Goal: Task Accomplishment & Management: Manage account settings

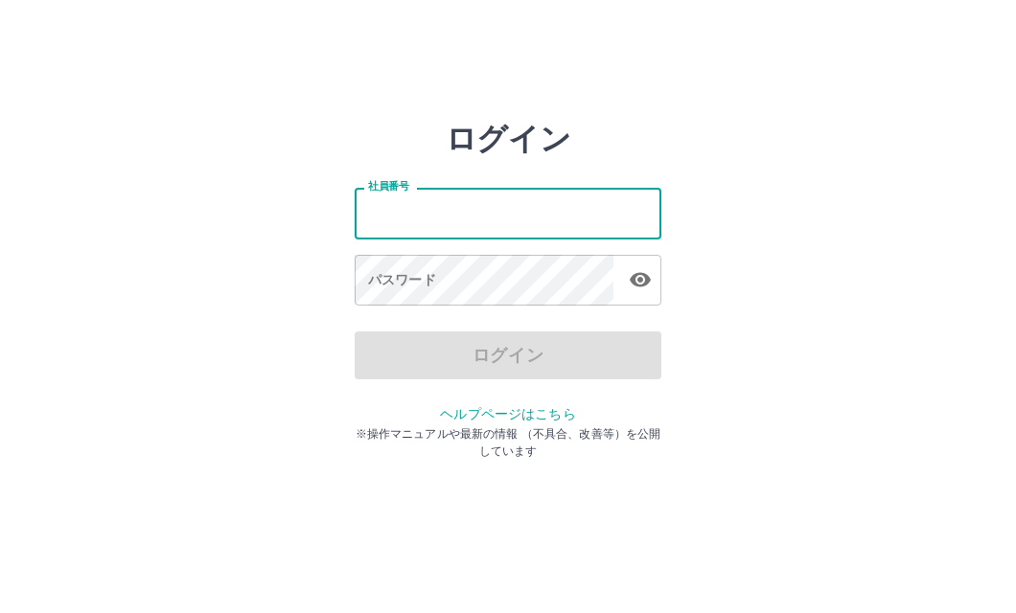
click at [475, 208] on input "社員番号" at bounding box center [508, 213] width 307 height 51
type input "*******"
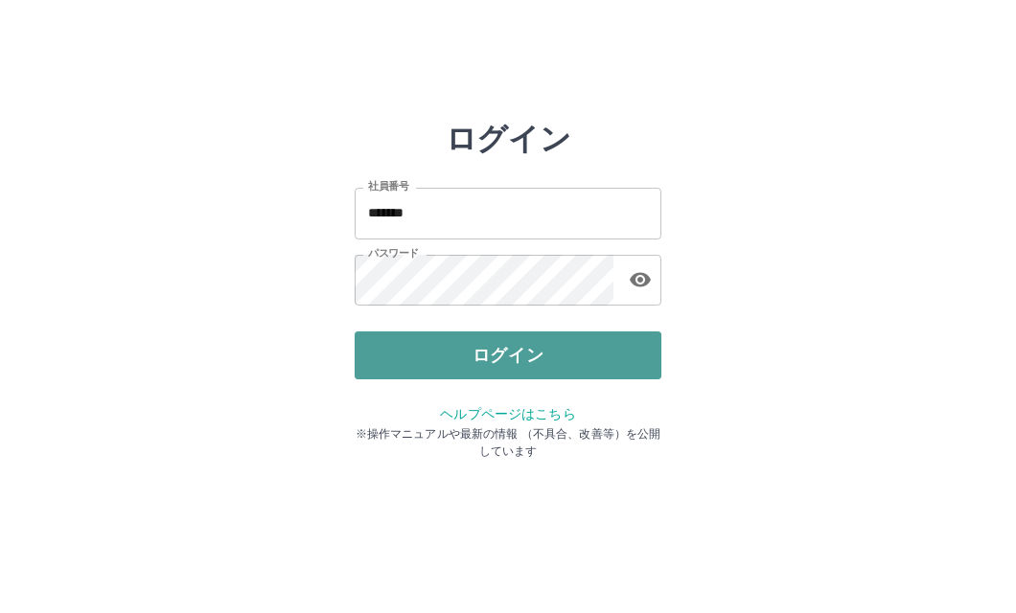
click at [495, 340] on button "ログイン" at bounding box center [508, 356] width 307 height 48
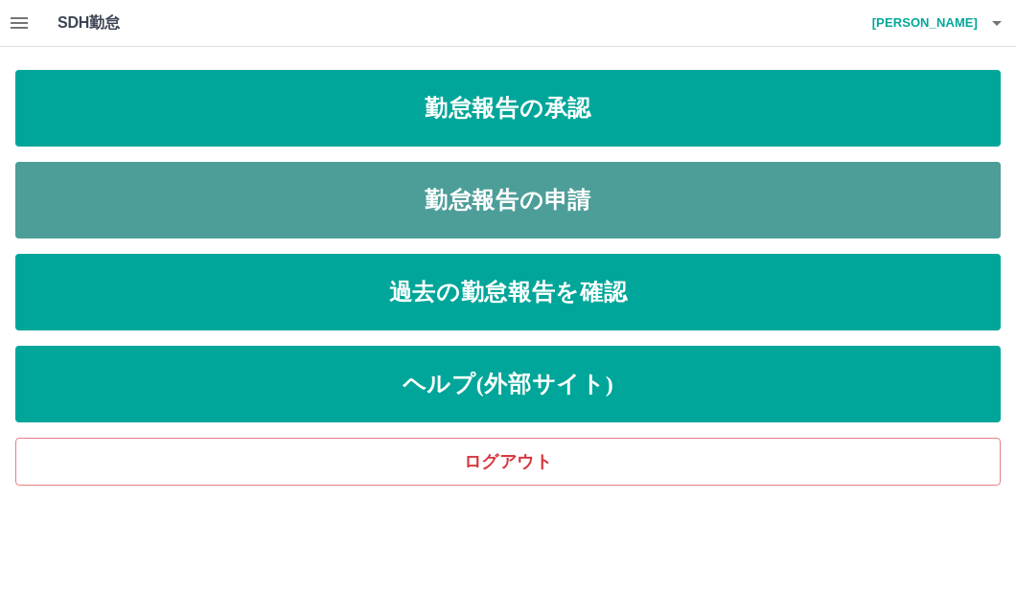
click at [498, 190] on link "勤怠報告の申請" at bounding box center [507, 200] width 985 height 77
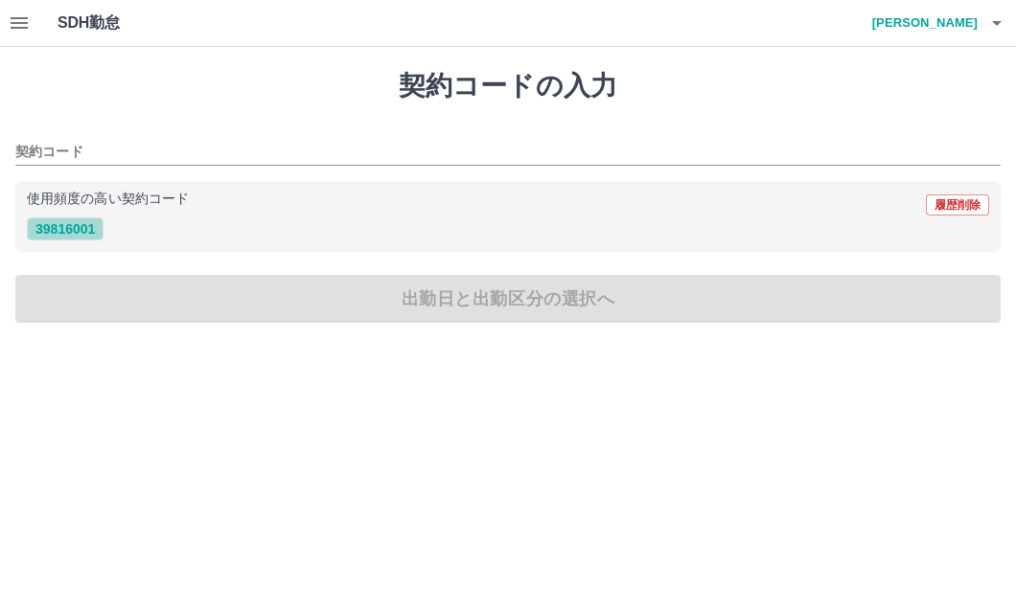
click at [66, 233] on button "39816001" at bounding box center [65, 229] width 77 height 23
type input "********"
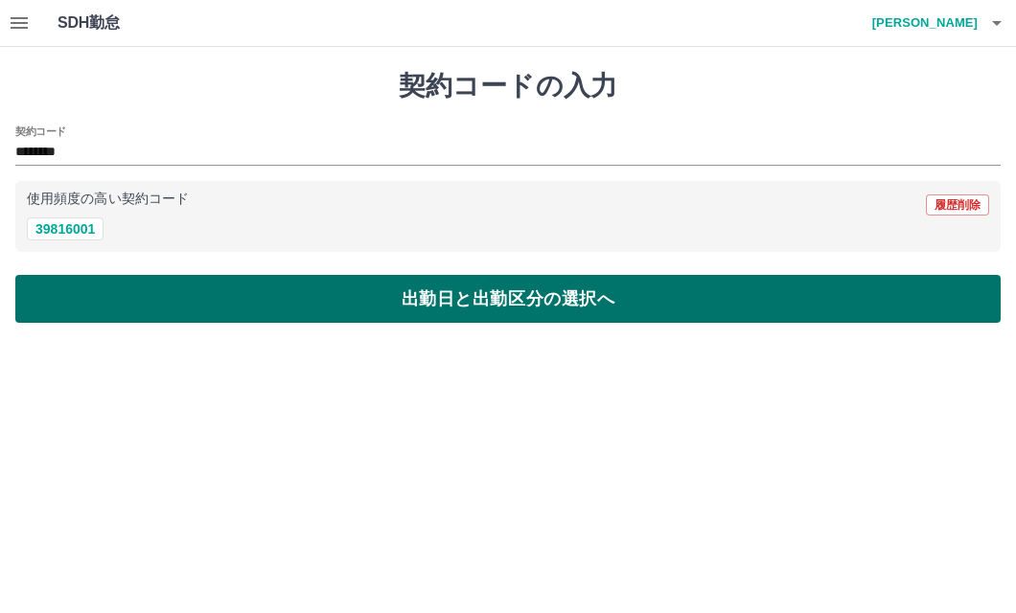
click at [158, 298] on button "出勤日と出勤区分の選択へ" at bounding box center [507, 299] width 985 height 48
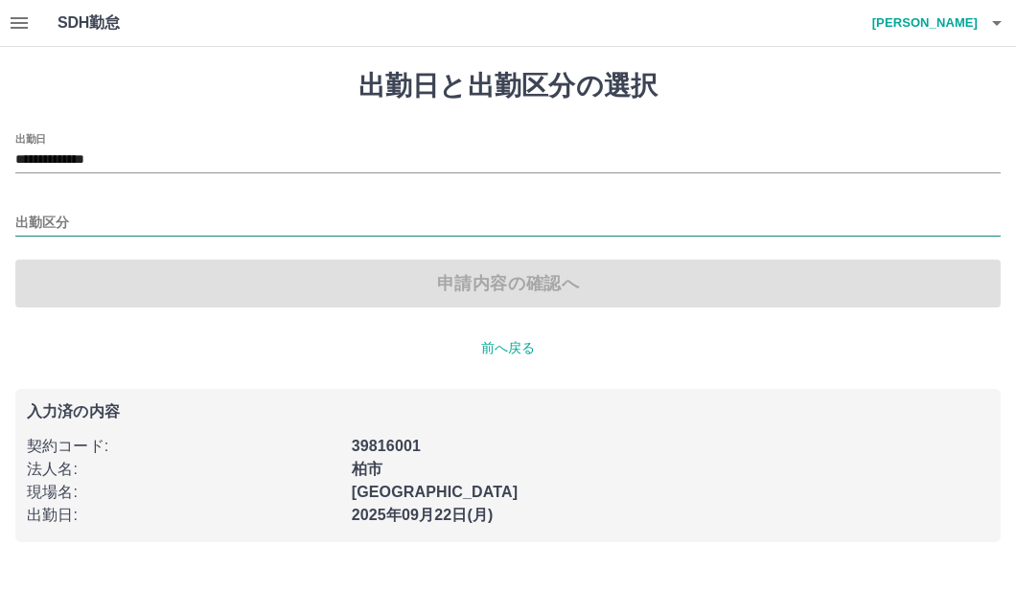
drag, startPoint x: 60, startPoint y: 207, endPoint x: 63, endPoint y: 226, distance: 19.4
click at [63, 226] on div "出勤区分" at bounding box center [507, 216] width 985 height 40
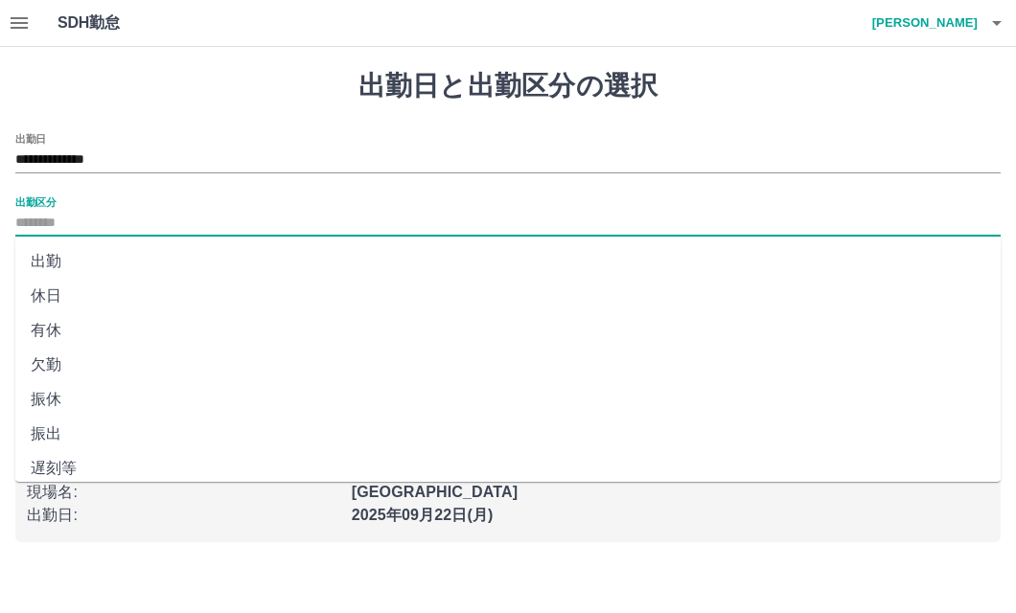
click at [63, 226] on input "出勤区分" at bounding box center [507, 224] width 985 height 24
click at [75, 259] on li "出勤" at bounding box center [507, 261] width 985 height 34
type input "**"
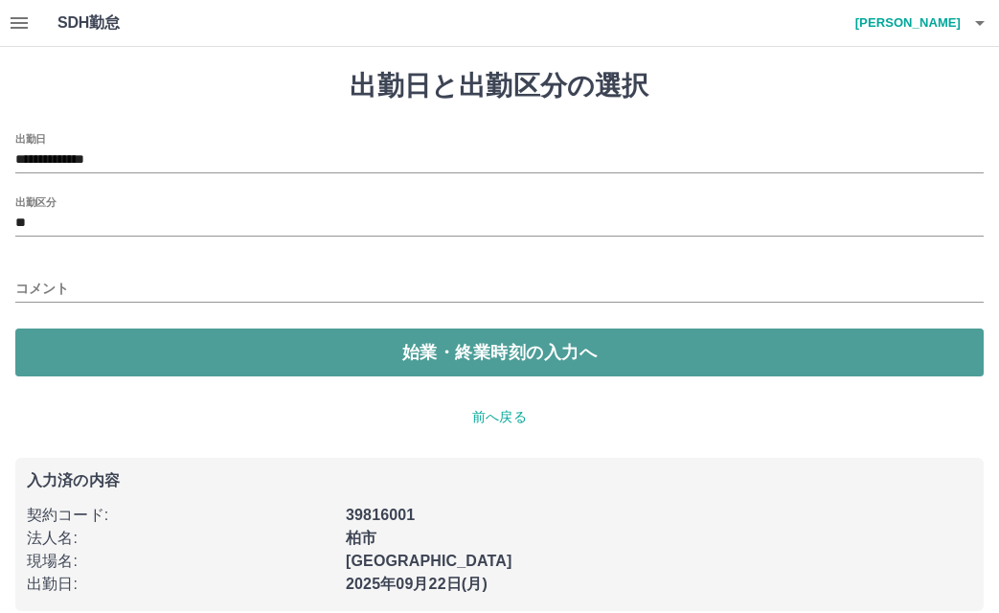
click at [123, 373] on button "始業・終業時刻の入力へ" at bounding box center [499, 353] width 969 height 48
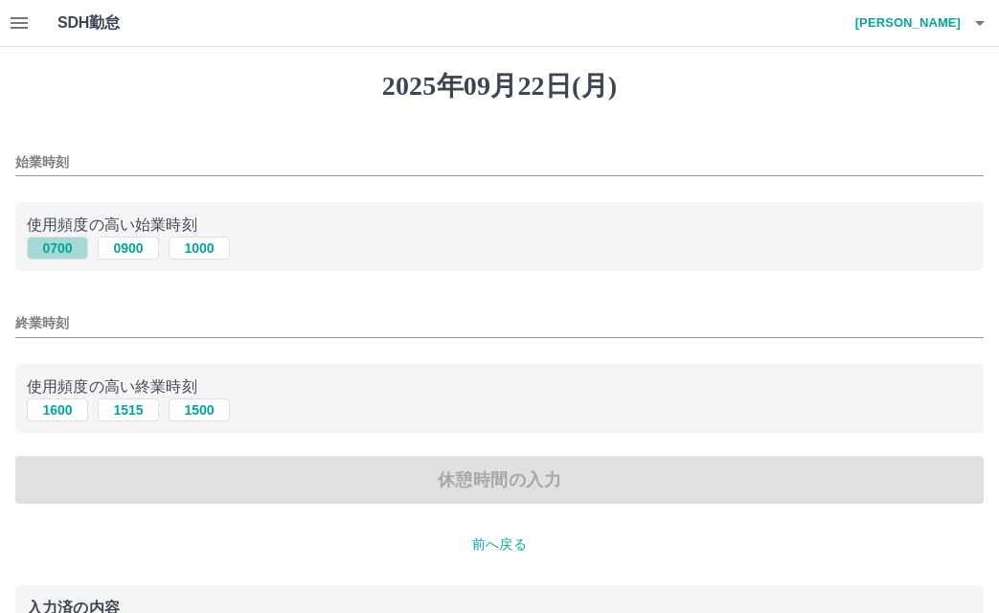
click at [53, 255] on button "0700" at bounding box center [57, 248] width 61 height 23
type input "****"
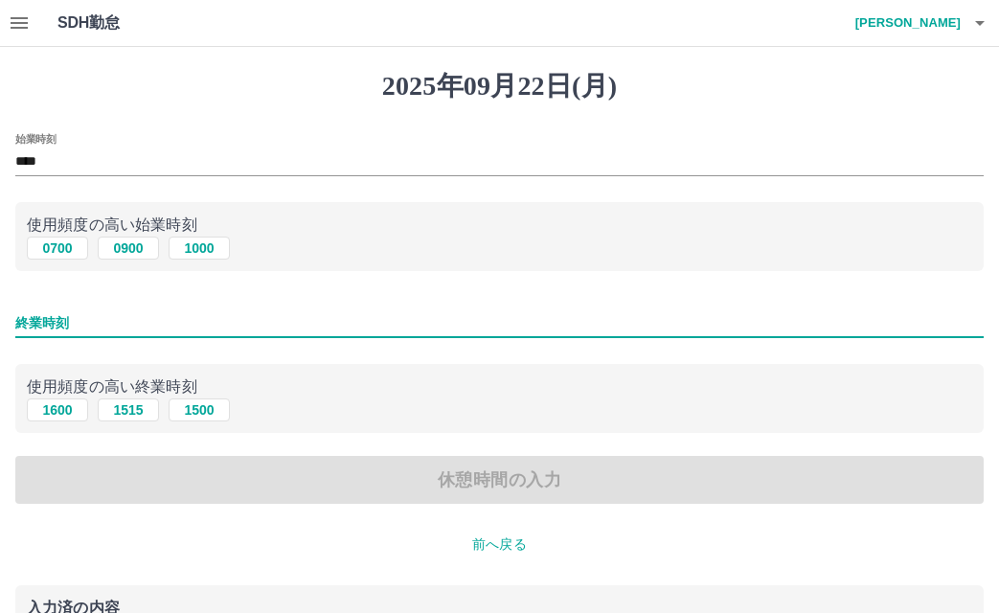
click at [148, 325] on input "終業時刻" at bounding box center [499, 323] width 969 height 28
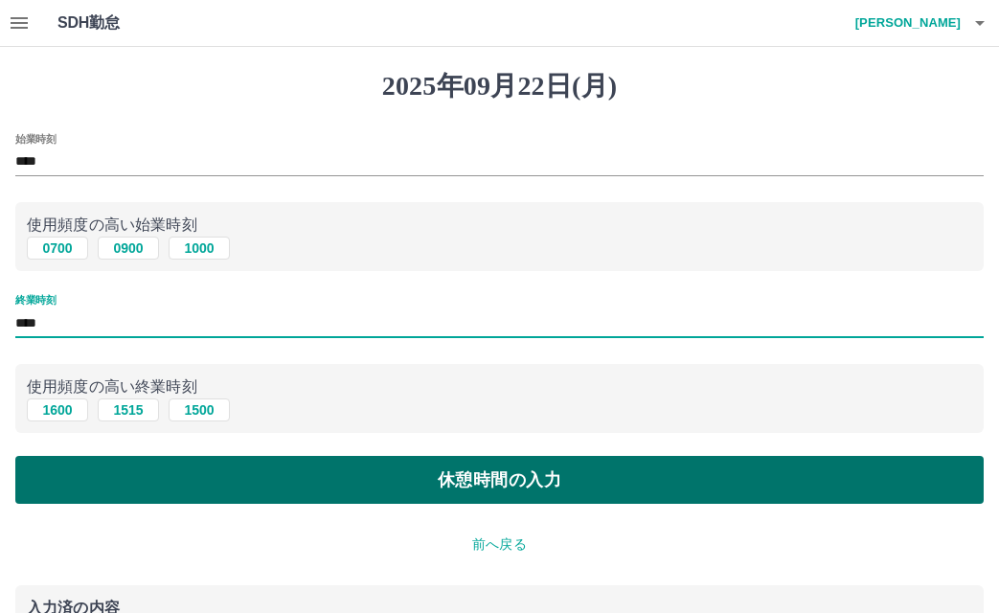
type input "****"
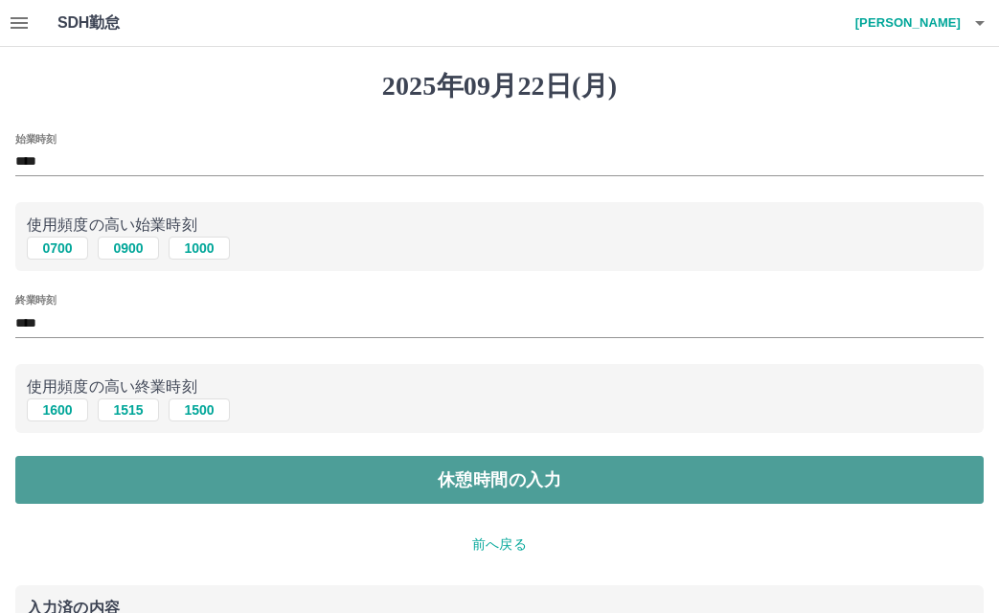
click at [284, 484] on button "休憩時間の入力" at bounding box center [499, 480] width 969 height 48
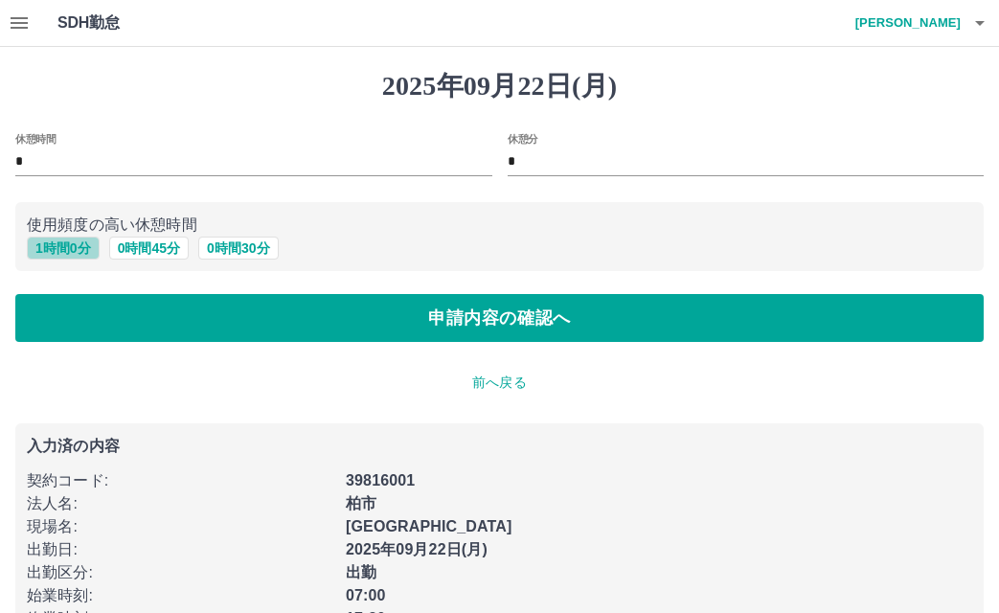
click at [48, 242] on button "1 時間 0 分" at bounding box center [63, 248] width 73 height 23
type input "*"
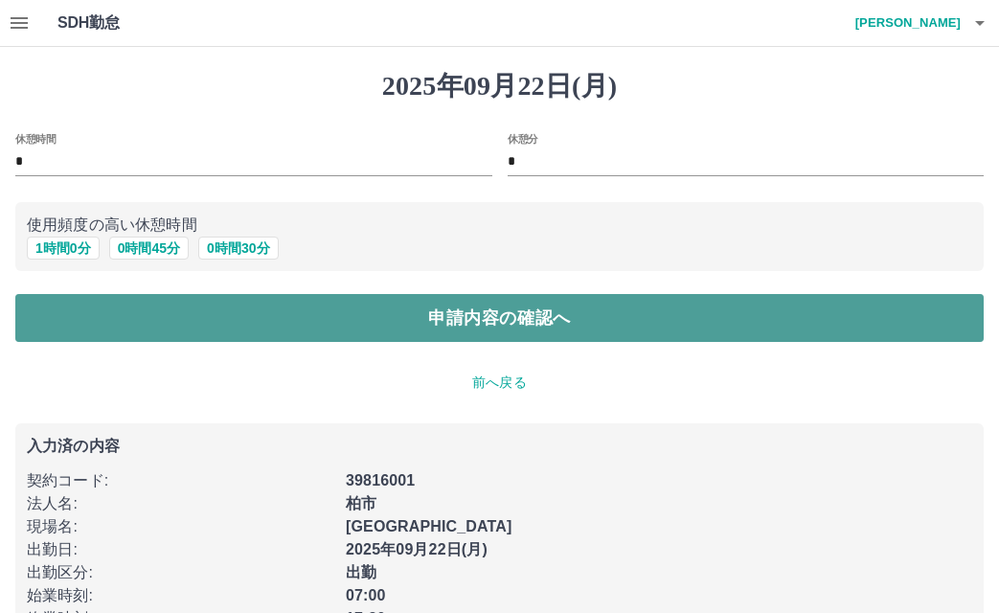
click at [189, 306] on button "申請内容の確認へ" at bounding box center [499, 318] width 969 height 48
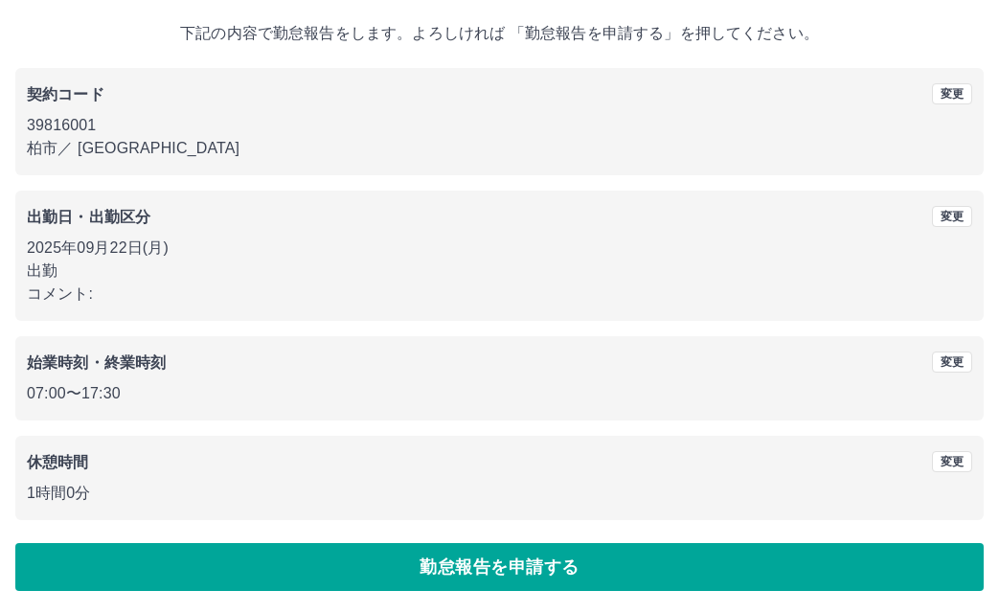
scroll to position [104, 0]
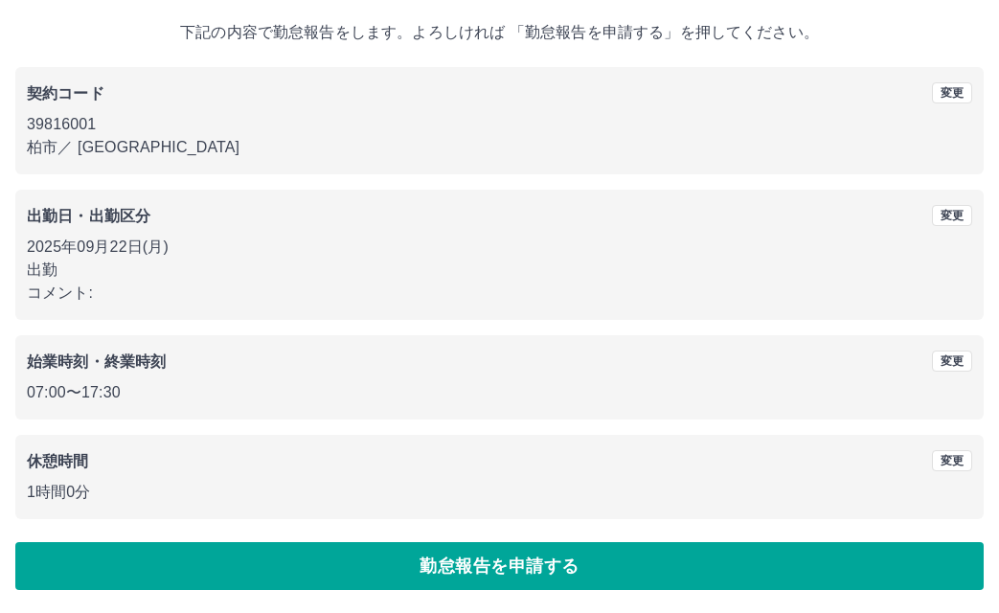
click at [596, 557] on button "勤怠報告を申請する" at bounding box center [499, 566] width 969 height 48
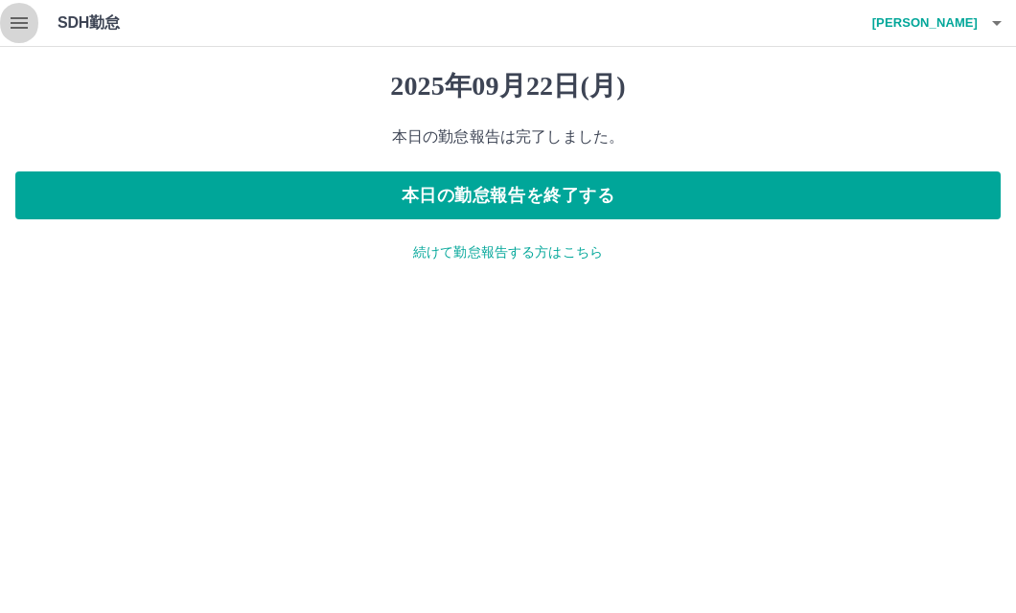
click at [20, 29] on icon "button" at bounding box center [19, 22] width 17 height 11
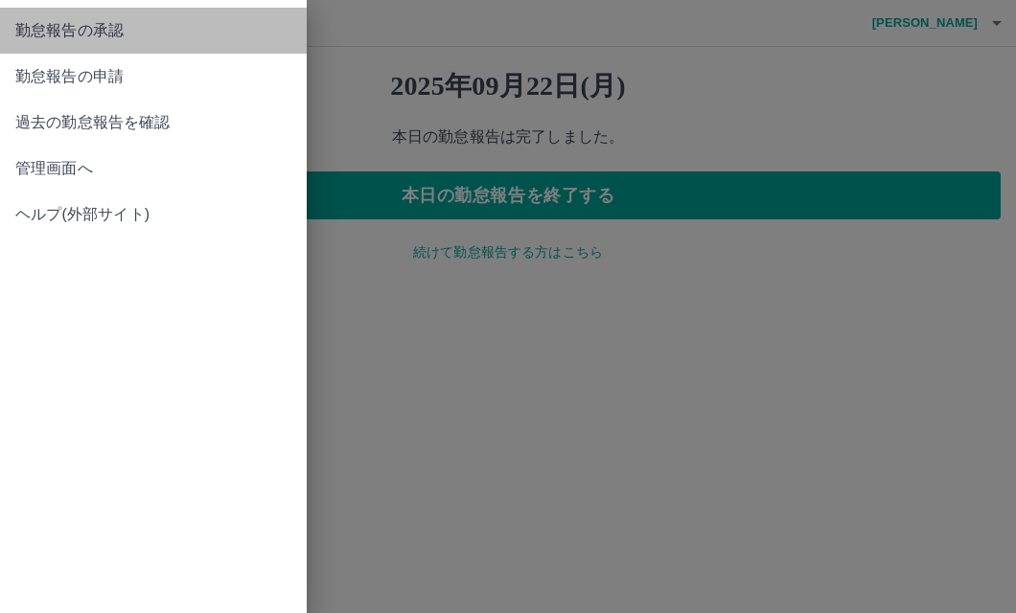
click at [57, 29] on span "勤怠報告の承認" at bounding box center [153, 30] width 276 height 23
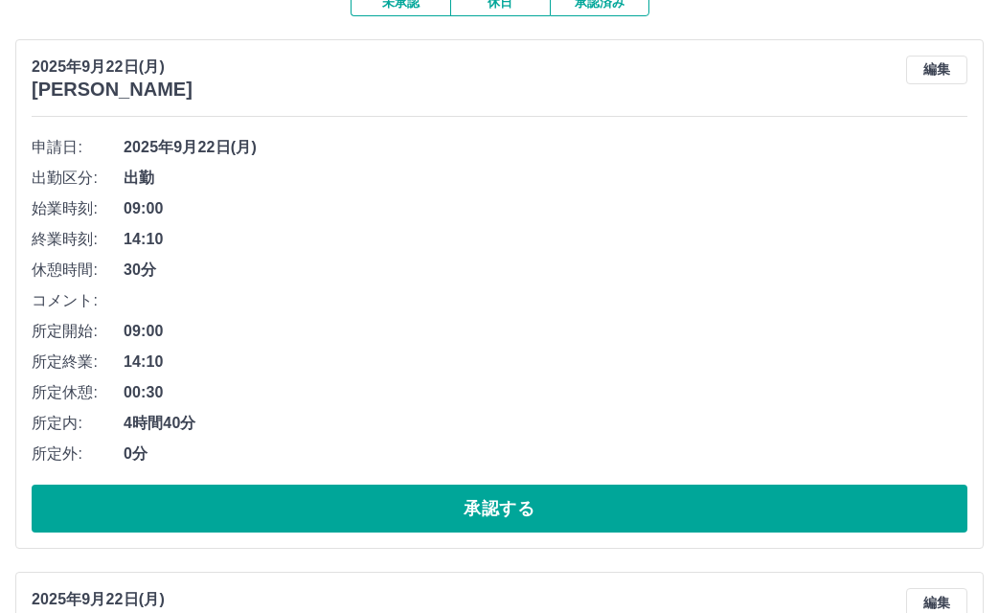
scroll to position [479, 0]
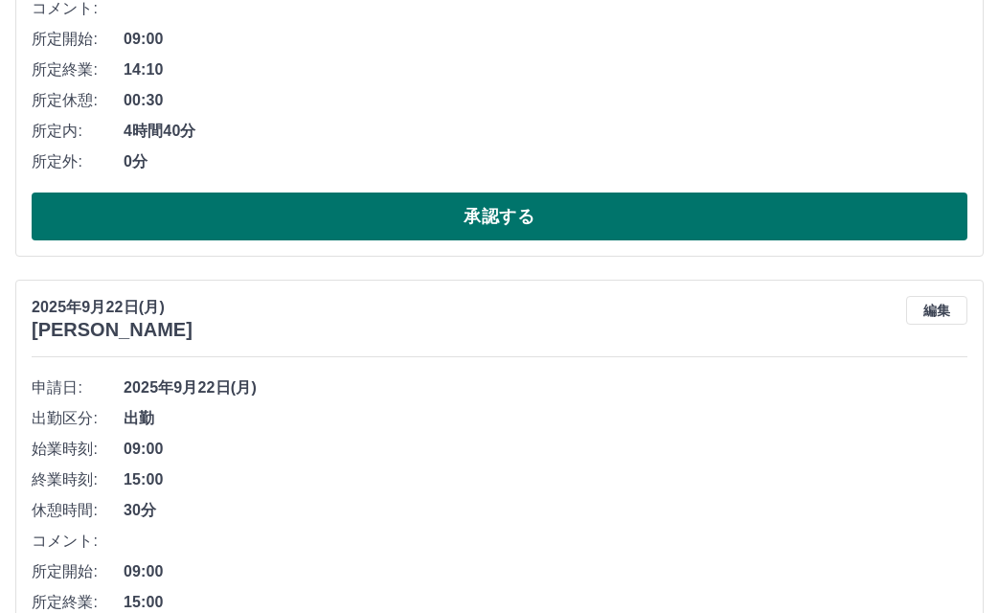
drag, startPoint x: 265, startPoint y: 196, endPoint x: 266, endPoint y: 206, distance: 9.6
click at [265, 199] on div "申請日: [DATE] 出勤区分: 出勤 始業時刻: 09:00 終業時刻: 14:10 休憩時間: 30分 コメント: 所定開始: 09:00 所定終業: …" at bounding box center [500, 40] width 936 height 401
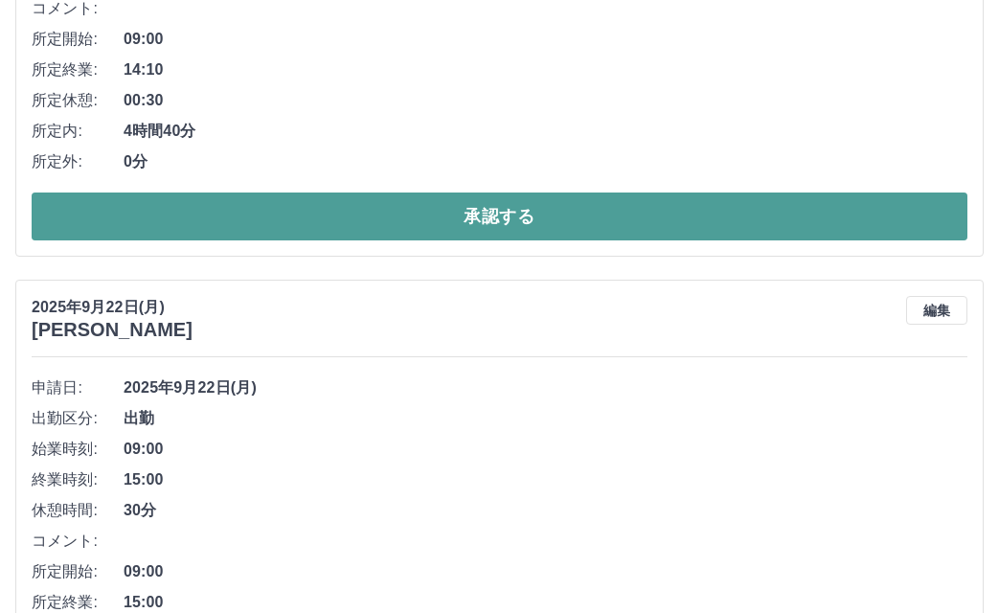
click at [266, 207] on button "承認する" at bounding box center [500, 217] width 936 height 48
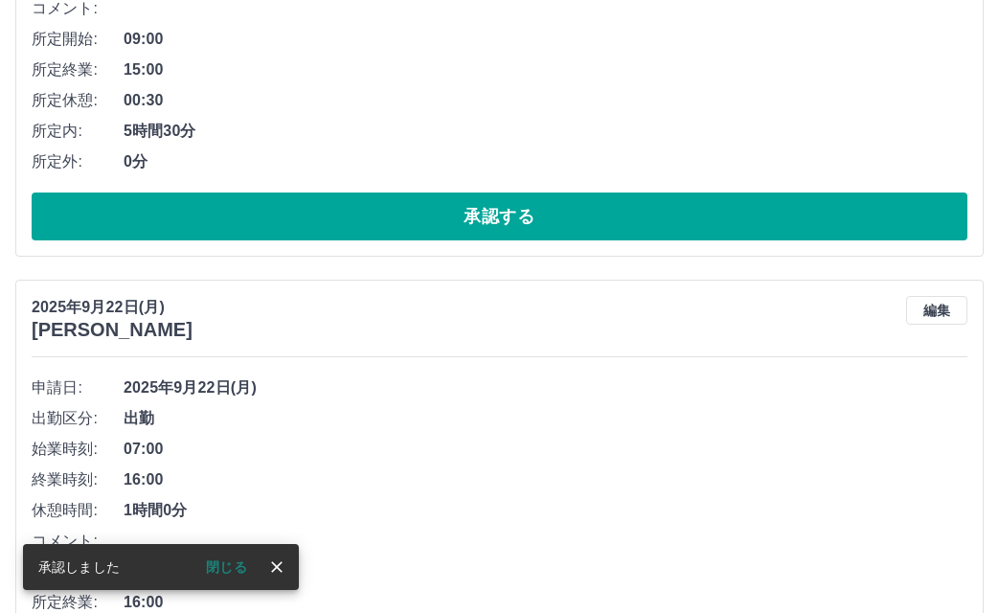
click at [315, 189] on div "申請日: [DATE] 出勤区分: 出勤 始業時刻: 09:00 終業時刻: 15:00 休憩時間: 30分 コメント: 所定開始: 09:00 所定終業: …" at bounding box center [500, 40] width 936 height 401
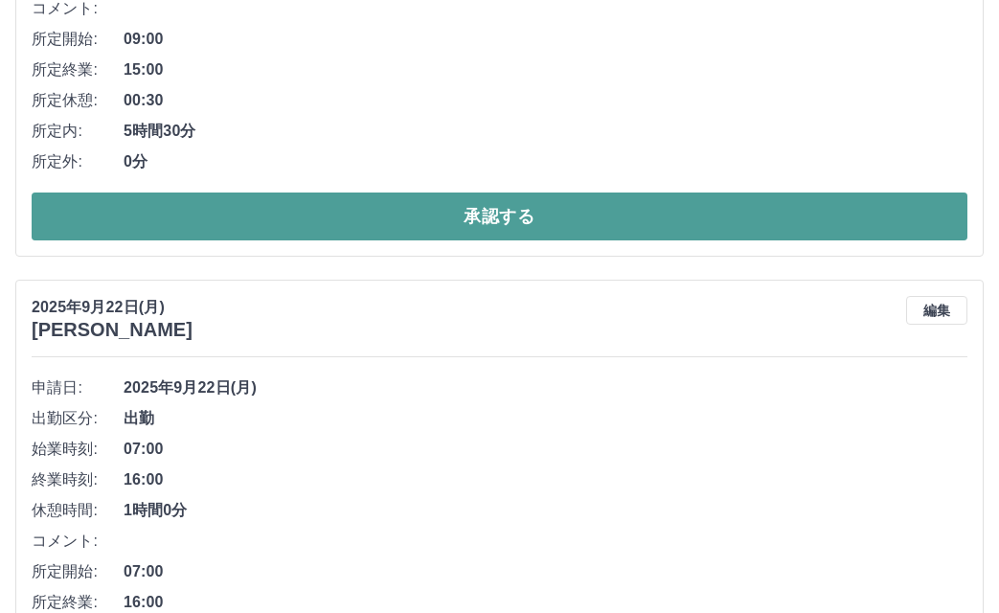
click at [316, 231] on button "承認する" at bounding box center [500, 217] width 936 height 48
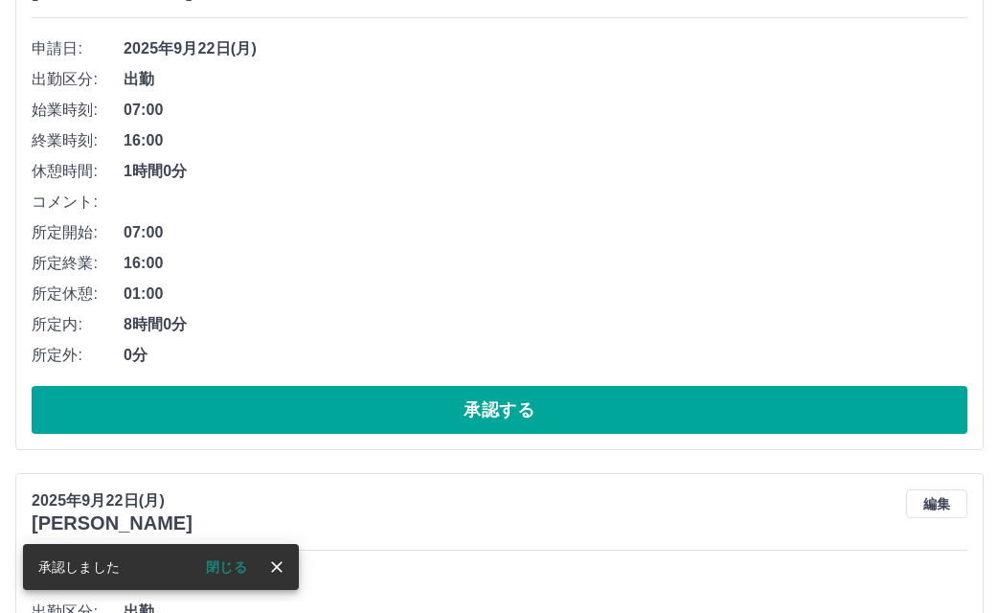
scroll to position [383, 0]
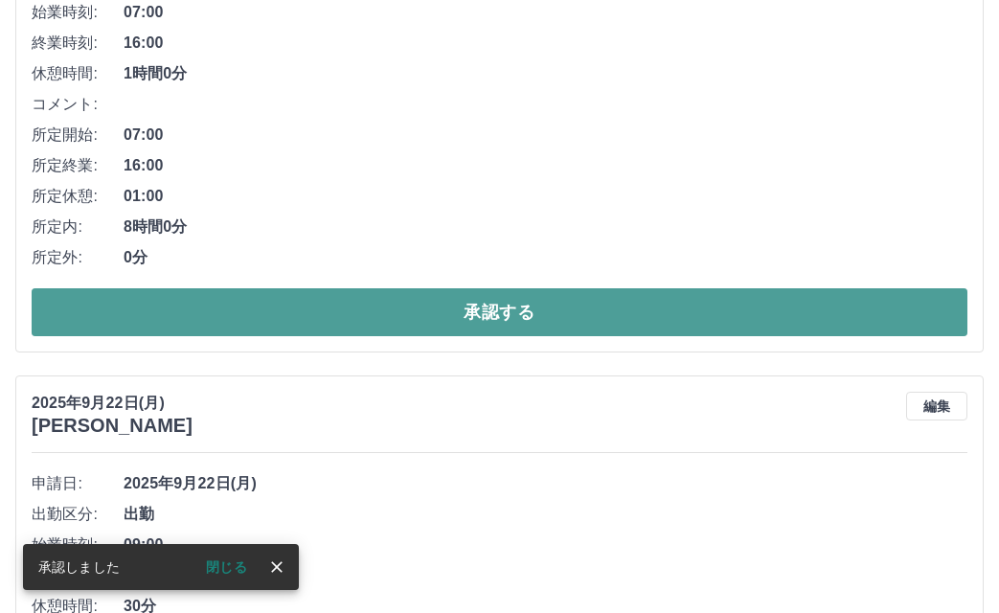
click at [340, 306] on button "承認する" at bounding box center [500, 312] width 936 height 48
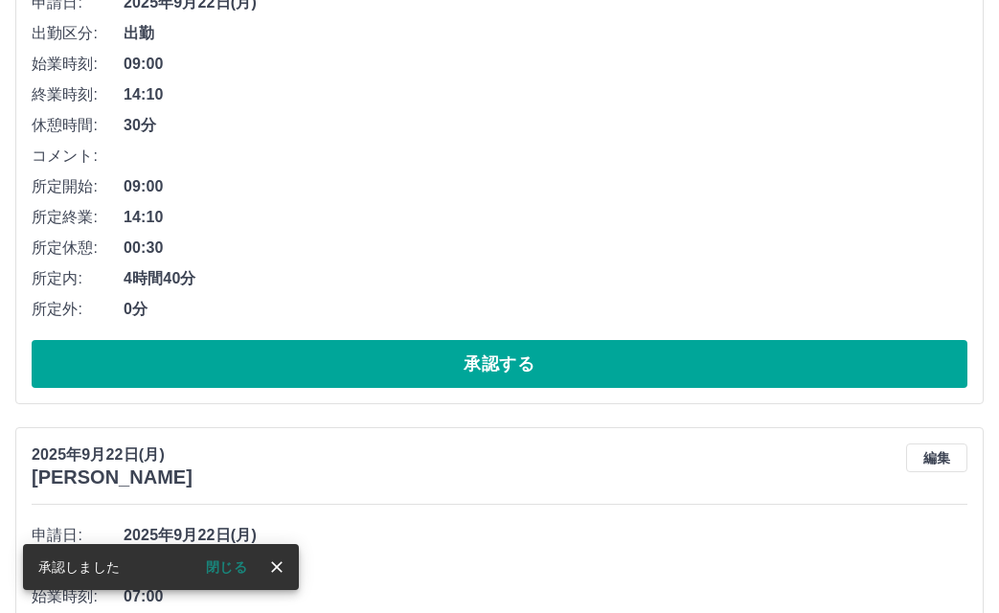
scroll to position [479, 0]
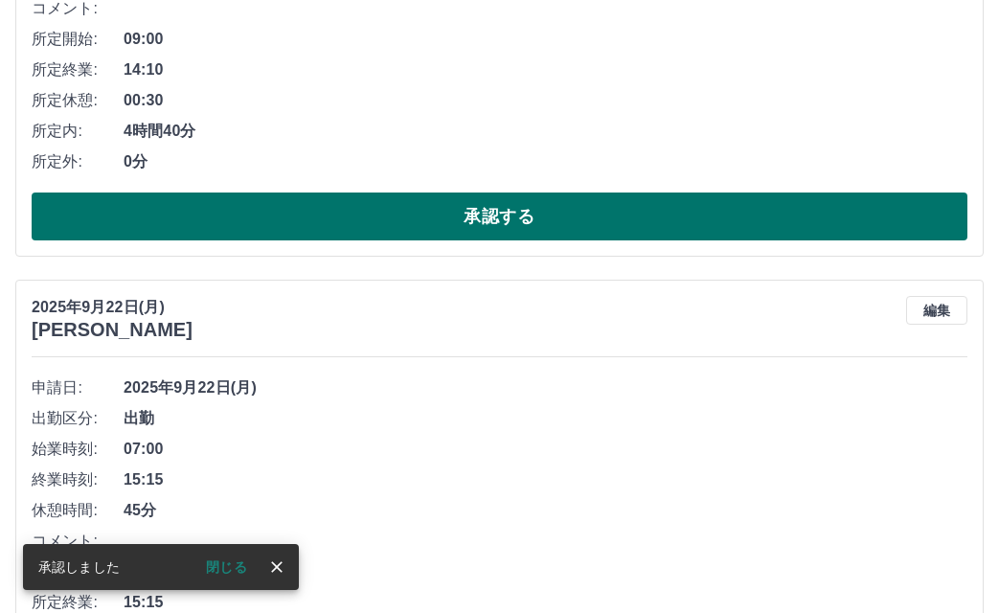
click at [340, 202] on button "承認する" at bounding box center [500, 217] width 936 height 48
click at [340, 224] on button "承認する" at bounding box center [500, 217] width 936 height 48
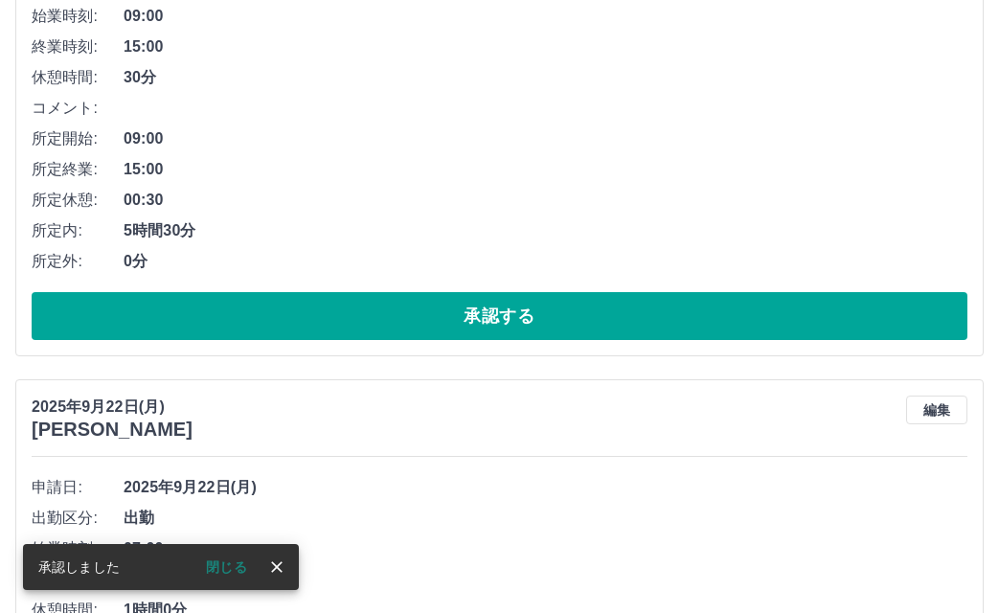
scroll to position [383, 0]
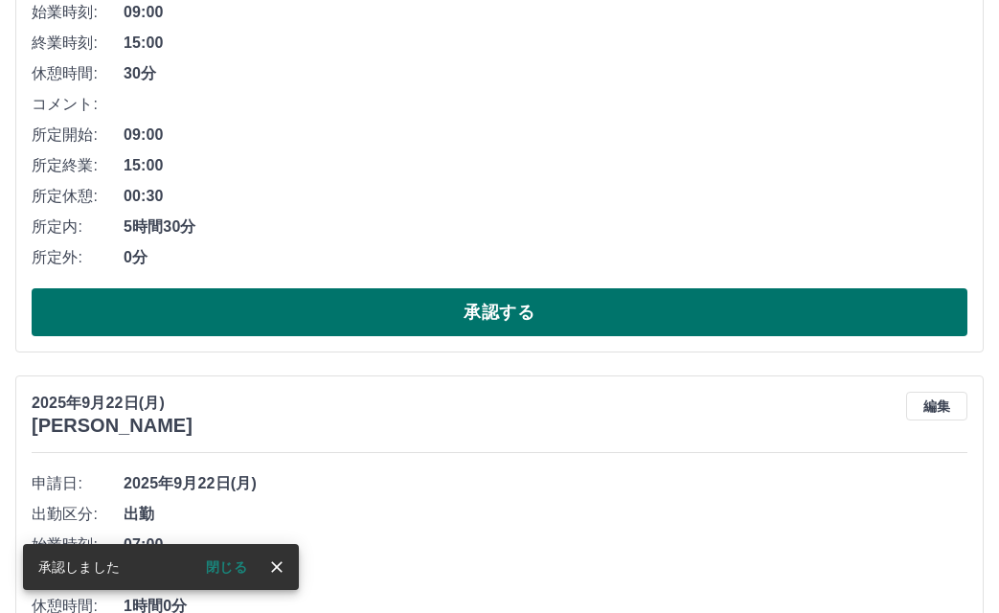
click at [398, 328] on button "承認する" at bounding box center [500, 312] width 936 height 48
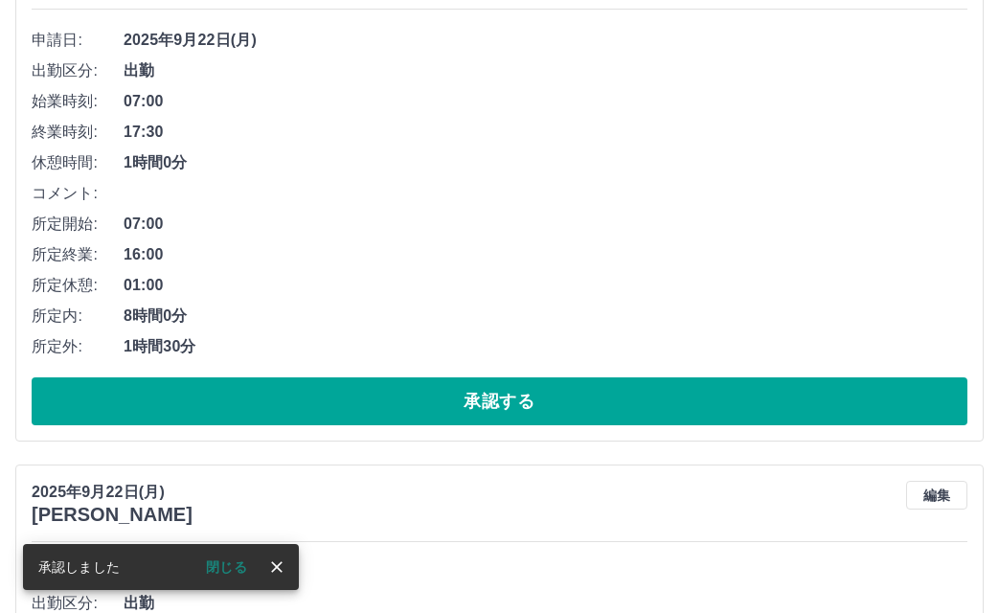
scroll to position [287, 0]
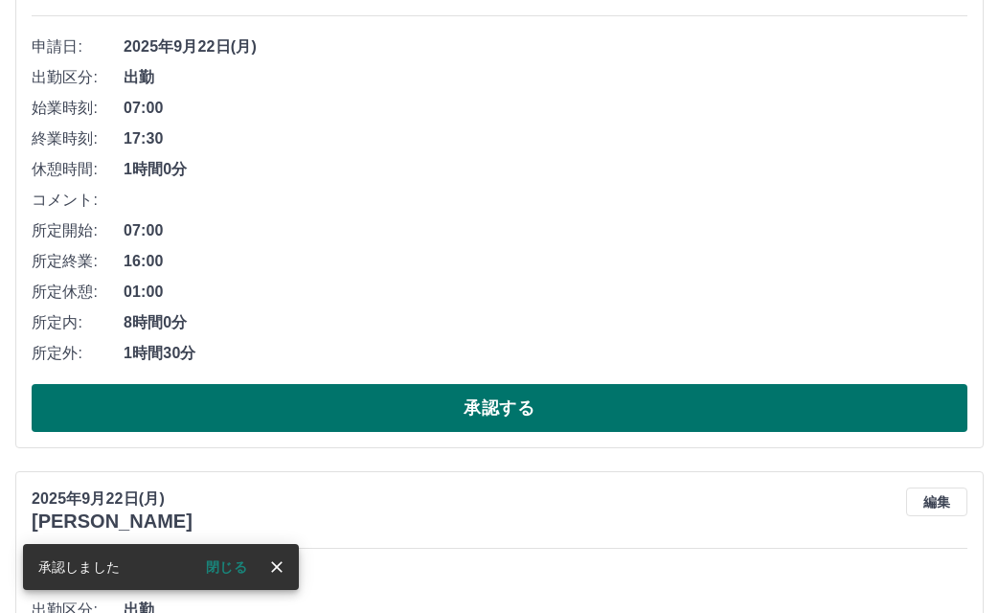
click at [376, 416] on button "承認する" at bounding box center [500, 408] width 936 height 48
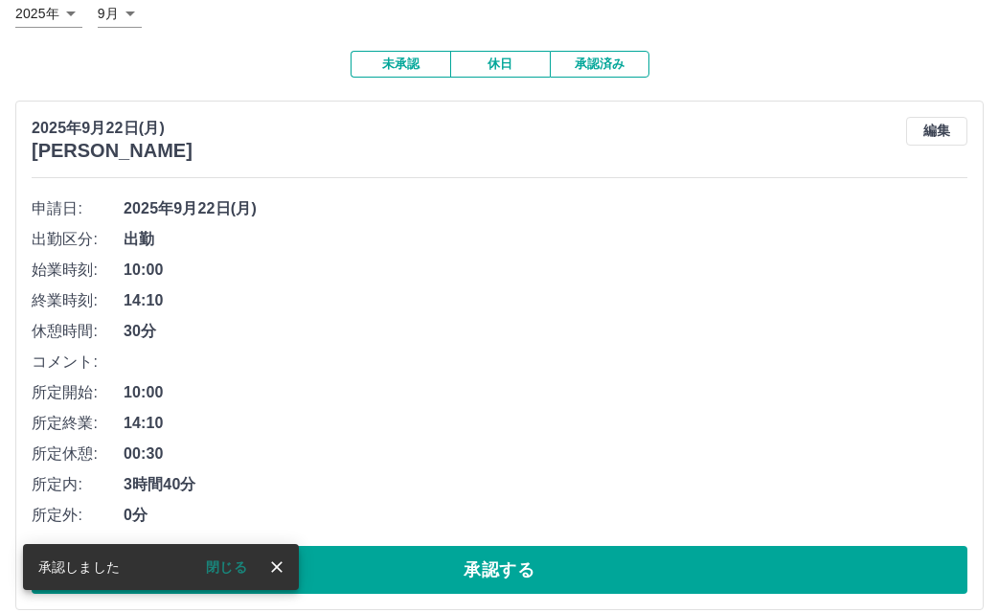
scroll to position [383, 0]
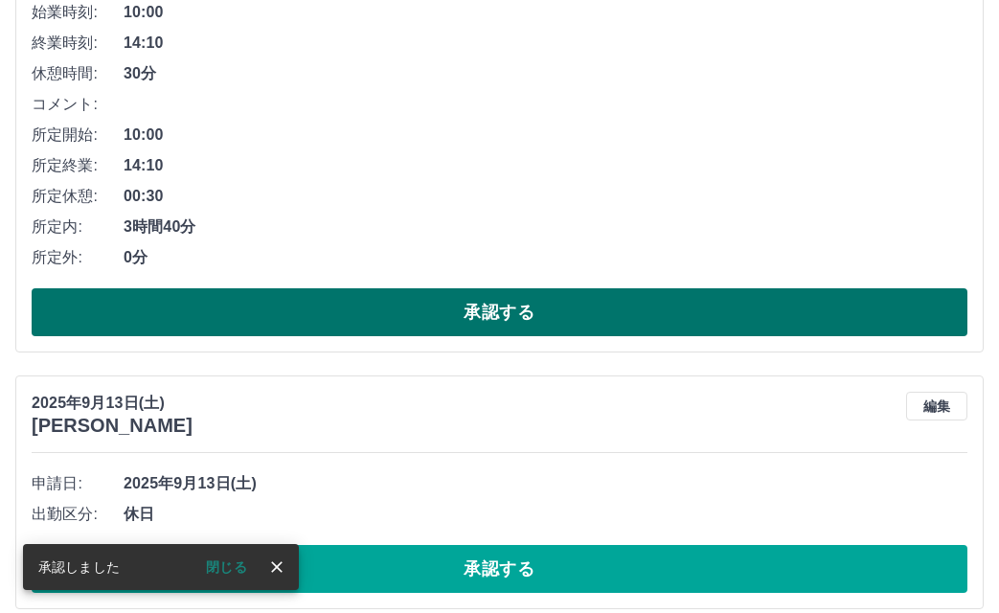
drag, startPoint x: 375, startPoint y: 285, endPoint x: 368, endPoint y: 307, distance: 23.0
click at [375, 286] on div "申請日: [DATE] 出勤区分: 出勤 始業時刻: 10:00 終業時刻: 14:10 休憩時間: 30分 コメント: 所定開始: 10:00 所定終業: …" at bounding box center [500, 136] width 936 height 401
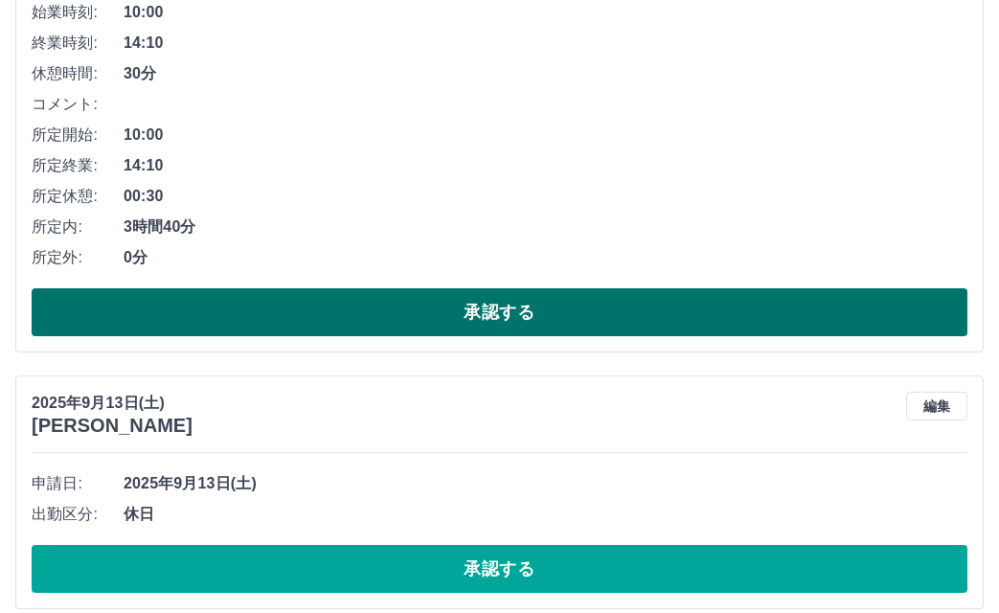
click at [368, 316] on button "承認する" at bounding box center [500, 312] width 936 height 48
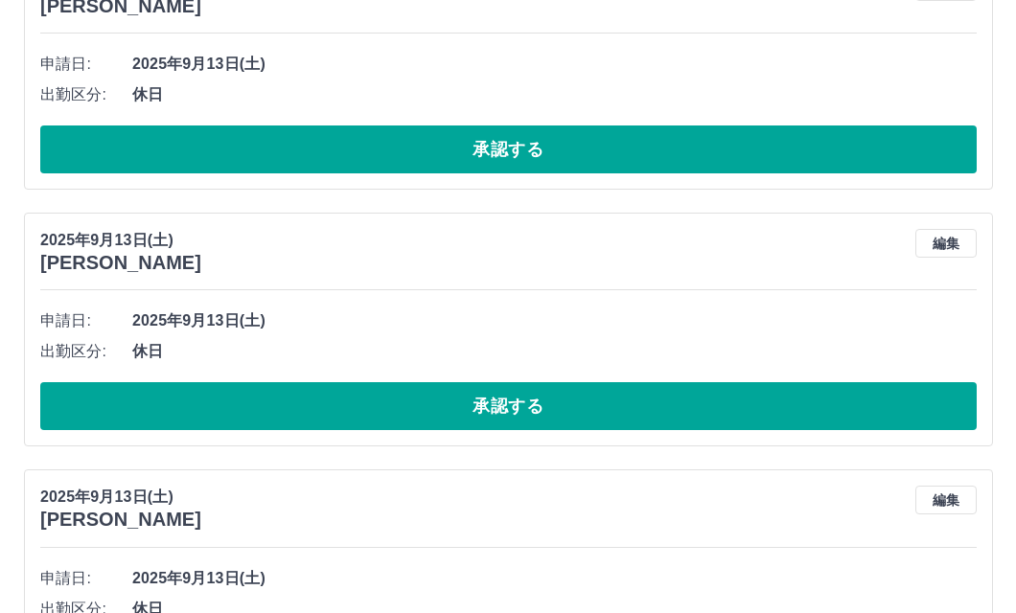
scroll to position [0, 0]
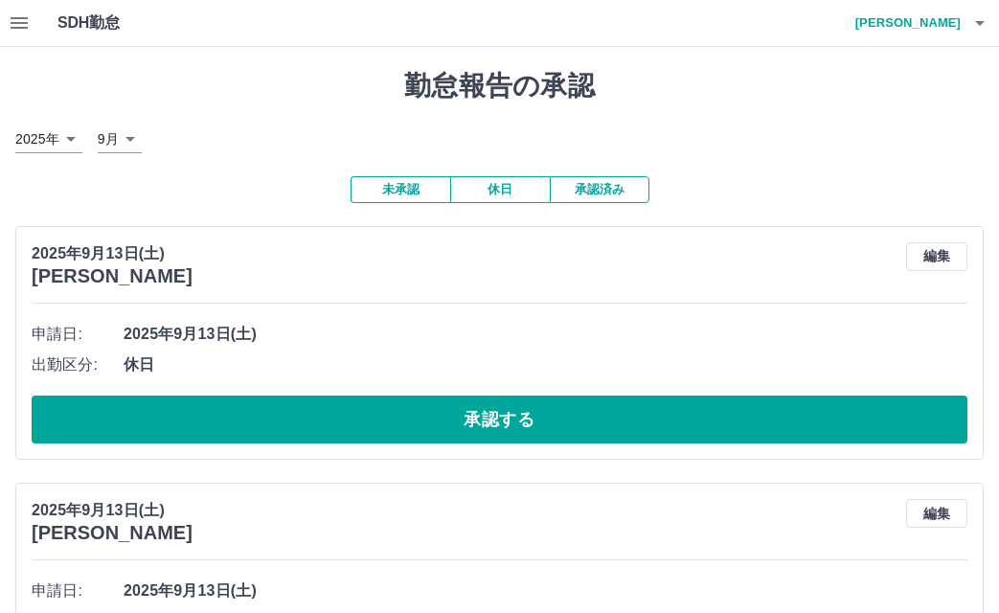
drag, startPoint x: 466, startPoint y: 181, endPoint x: 478, endPoint y: 199, distance: 22.1
click at [468, 181] on button "休日" at bounding box center [500, 189] width 100 height 27
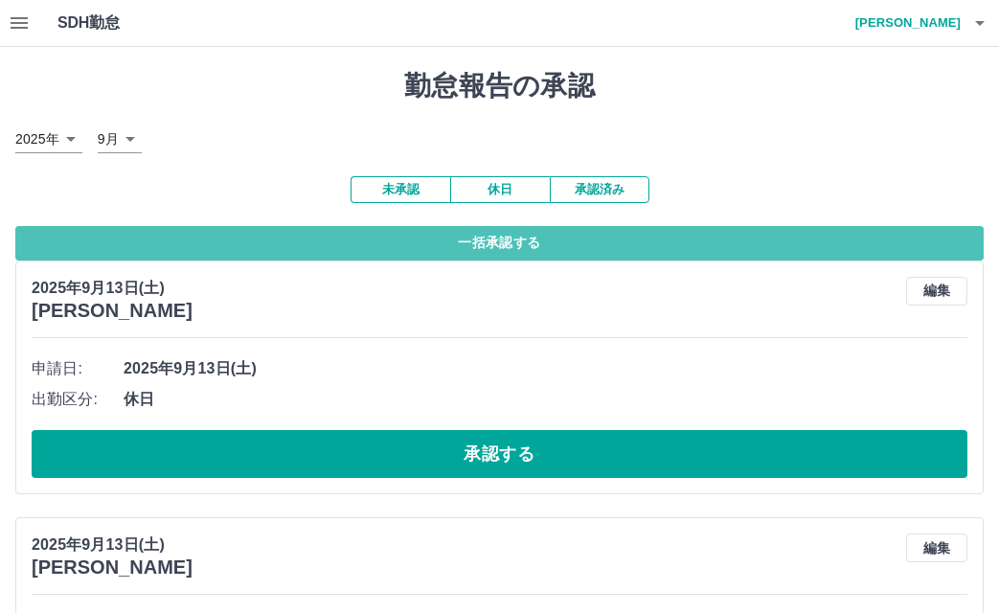
click at [503, 238] on button "一括承認する" at bounding box center [499, 243] width 969 height 34
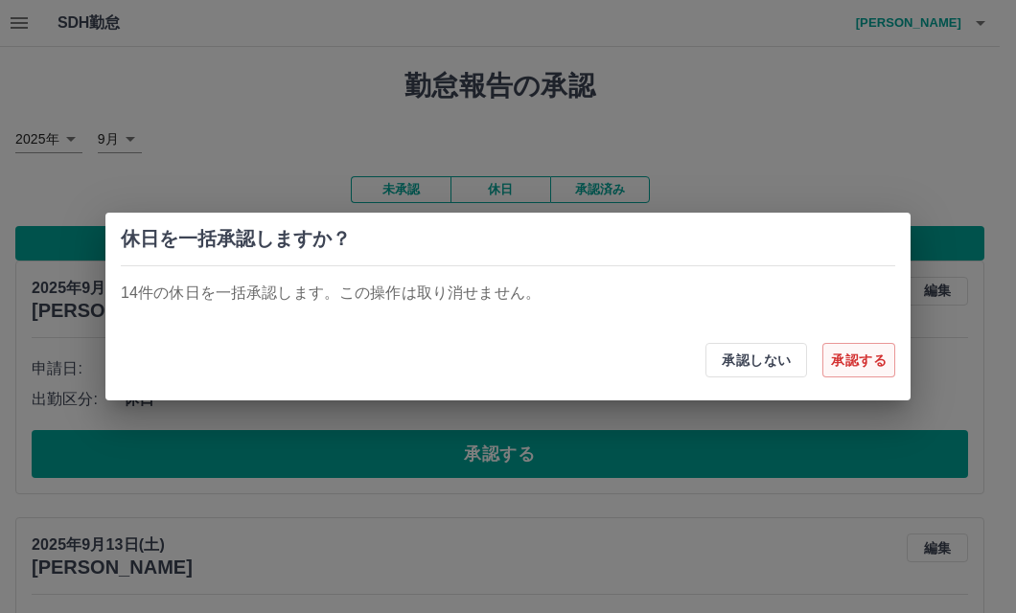
click at [847, 376] on button "承認する" at bounding box center [858, 360] width 73 height 34
